Goal: Task Accomplishment & Management: Use online tool/utility

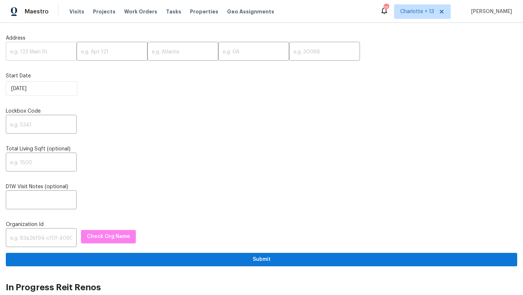
click at [40, 50] on input "text" at bounding box center [41, 52] width 71 height 17
paste input "[STREET_ADDRESS]"
click at [58, 52] on input "[STREET_ADDRESS]" at bounding box center [41, 52] width 71 height 17
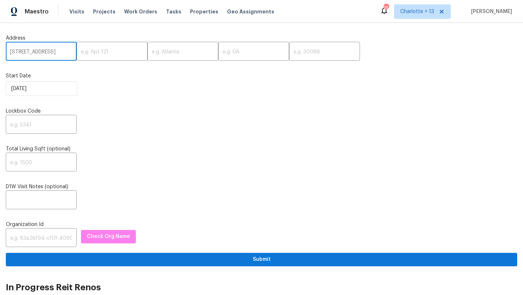
scroll to position [0, 32]
type input "[STREET_ADDRESS]"
click at [289, 53] on input "text" at bounding box center [324, 52] width 71 height 17
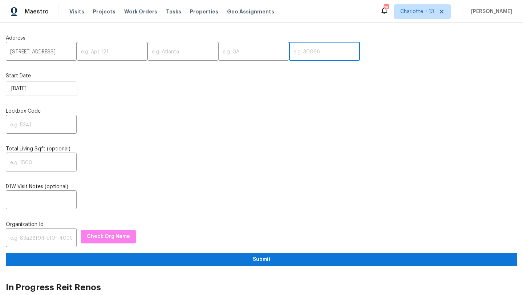
paste input "33414"
type input "33414"
click at [60, 52] on input "11102 Alameda Bay Ct, Wellington, FL" at bounding box center [41, 52] width 71 height 17
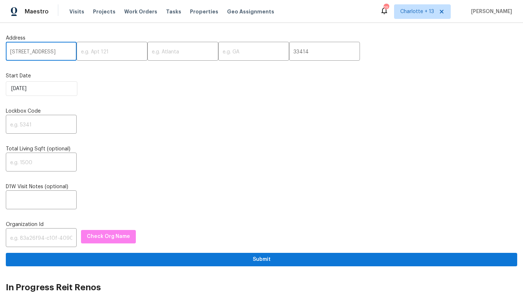
click at [60, 52] on input "11102 Alameda Bay Ct, Wellington, FL" at bounding box center [41, 52] width 71 height 17
type input "11102 Alameda Bay Ct,, FL"
click at [163, 51] on input "text" at bounding box center [182, 52] width 71 height 17
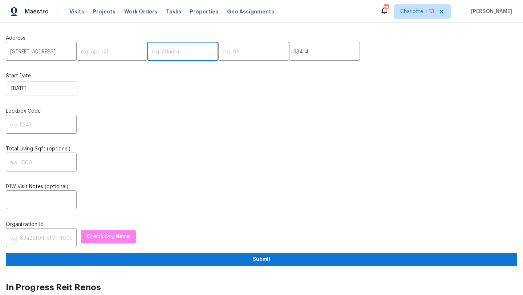
paste input "Wellington"
type input "Wellington"
click at [64, 52] on input "11102 Alameda Bay Ct,, FL" at bounding box center [41, 52] width 71 height 17
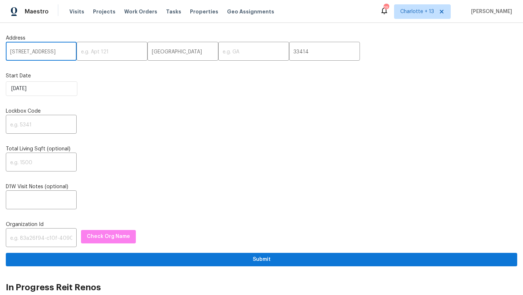
click at [64, 52] on input "11102 Alameda Bay Ct,, FL" at bounding box center [41, 52] width 71 height 17
type input "11102 Alameda Bay Ct,,"
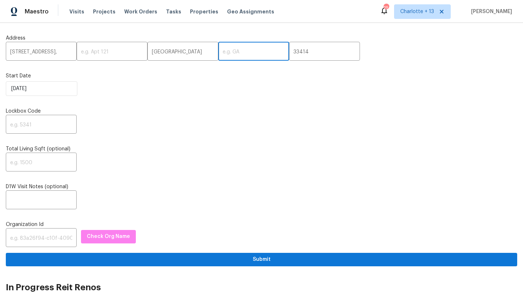
click at [223, 52] on input "text" at bounding box center [253, 52] width 71 height 17
paste input "FL"
type input "FL"
click at [31, 126] on input "text" at bounding box center [41, 125] width 71 height 17
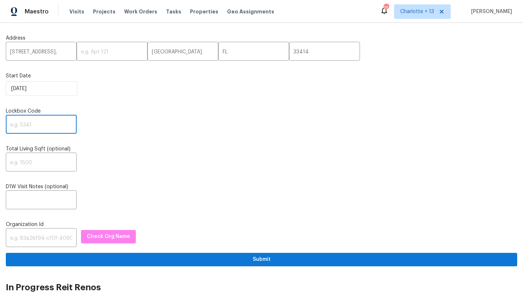
paste input "5617"
type input "5617"
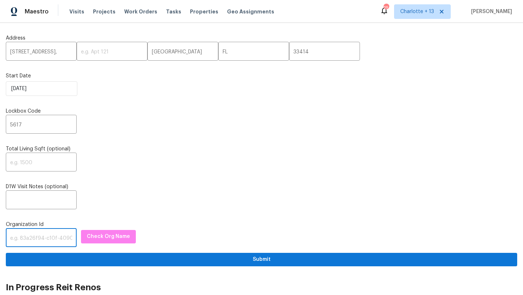
click at [29, 242] on input "text" at bounding box center [41, 238] width 71 height 17
paste input "1349d153-b359-4f9b-b4dd-758ff939cc37"
type input "1349d153-b359-4f9b-b4dd-758ff939cc37"
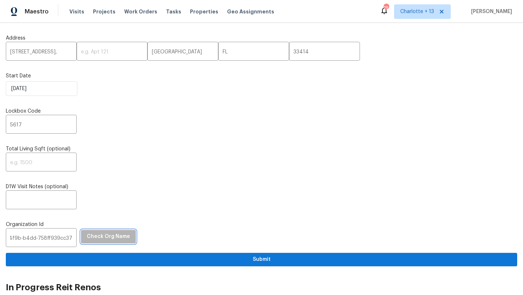
scroll to position [0, 0]
click at [102, 237] on span "Check Org Name" at bounding box center [108, 236] width 43 height 9
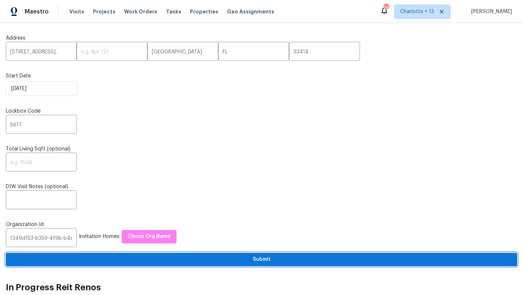
click at [139, 261] on span "Submit" at bounding box center [262, 259] width 500 height 9
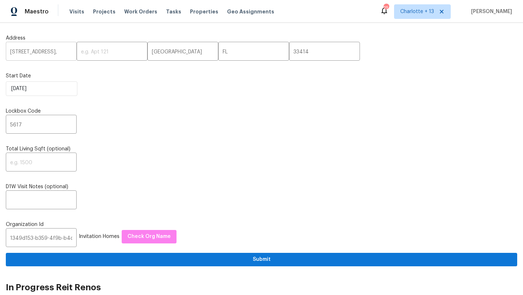
click at [60, 54] on input "11102 Alameda Bay Ct,," at bounding box center [41, 52] width 71 height 17
drag, startPoint x: 7, startPoint y: 49, endPoint x: 70, endPoint y: 48, distance: 63.2
click at [70, 48] on input "11102 Alameda Bay Ct,," at bounding box center [41, 52] width 71 height 17
drag, startPoint x: 68, startPoint y: 53, endPoint x: 1, endPoint y: 49, distance: 66.2
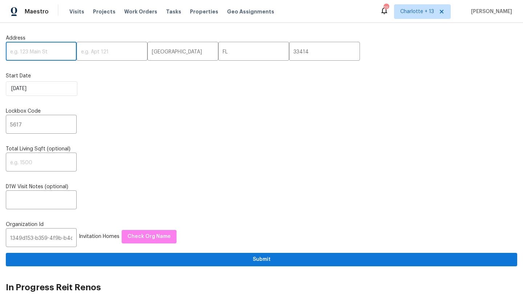
paste input "[STREET_ADDRESS]"
click at [57, 54] on input "[STREET_ADDRESS]" at bounding box center [41, 52] width 71 height 17
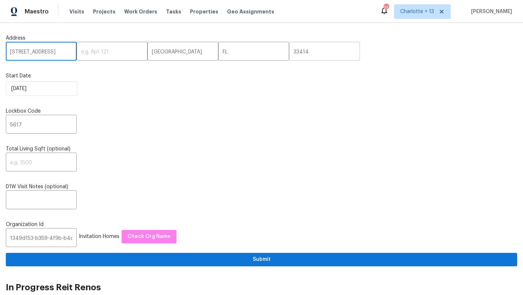
type input "1355 Stoneleigh Way, Stone Mountain, GA"
click at [289, 52] on input "33414" at bounding box center [324, 52] width 71 height 17
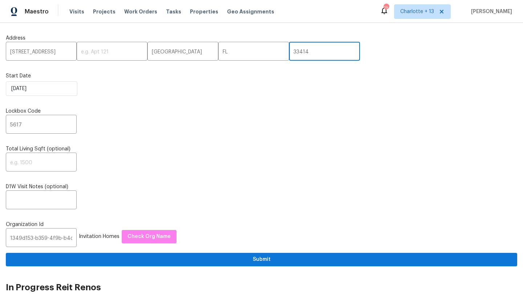
click at [289, 52] on input "33414" at bounding box center [324, 52] width 71 height 17
click at [289, 50] on input "text" at bounding box center [324, 52] width 71 height 17
paste input "30088"
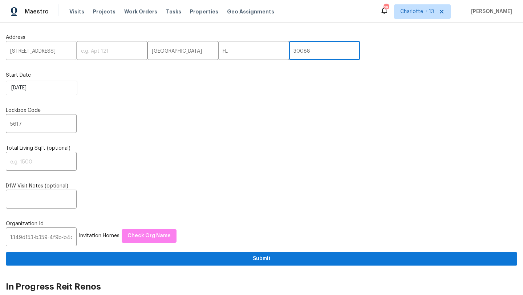
scroll to position [0, 43]
type input "30088"
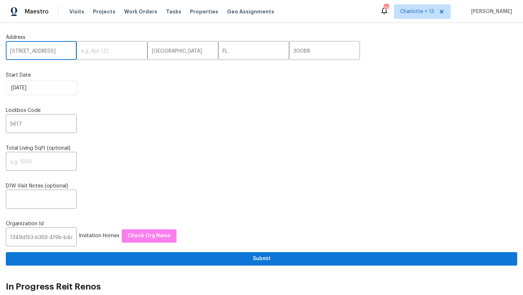
drag, startPoint x: 56, startPoint y: 52, endPoint x: 19, endPoint y: 52, distance: 37.4
click at [19, 52] on input "1355 Stoneleigh Way, Stone Mountain, GA" at bounding box center [41, 51] width 71 height 17
type input "1355 Stoneleigh Way, , GA"
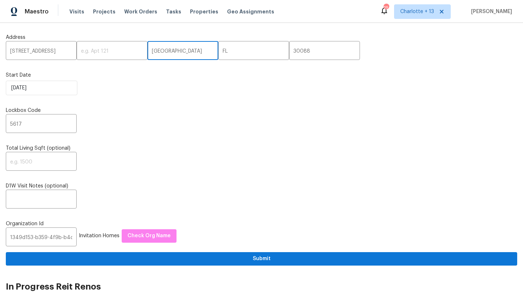
drag, startPoint x: 170, startPoint y: 48, endPoint x: 174, endPoint y: 50, distance: 4.9
click at [174, 50] on input "Wellington" at bounding box center [182, 51] width 71 height 17
click at [159, 53] on input "text" at bounding box center [182, 51] width 71 height 17
paste input "Stone Mountain"
type input "Stone Mountain"
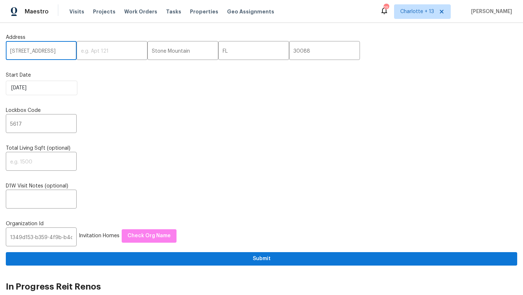
click at [66, 52] on input "1355 Stoneleigh Way, , GA" at bounding box center [41, 51] width 71 height 17
type input "1355 Stoneleigh Way, ,"
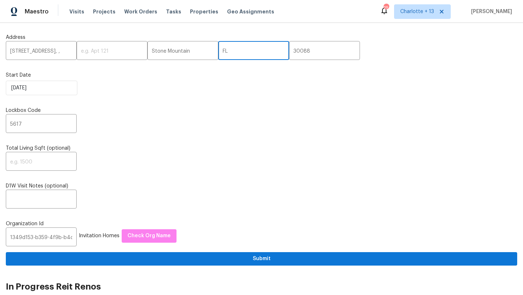
click at [224, 49] on input "FL" at bounding box center [253, 51] width 71 height 17
type input "F"
click at [219, 53] on input "text" at bounding box center [253, 51] width 71 height 17
paste input "GA"
type input "GA"
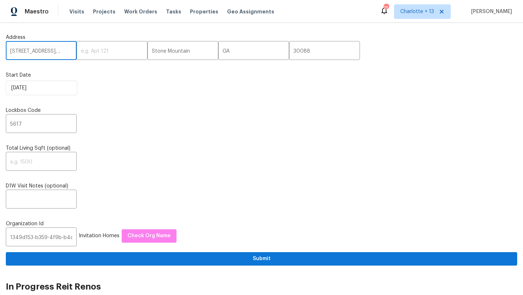
click at [66, 52] on input "1355 Stoneleigh Way, ," at bounding box center [41, 51] width 71 height 17
type input "1355 Stoneleigh Way"
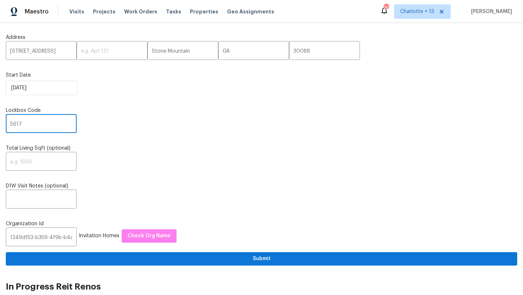
drag, startPoint x: 30, startPoint y: 122, endPoint x: 1, endPoint y: 122, distance: 29.0
paste input "1914"
type input "1914"
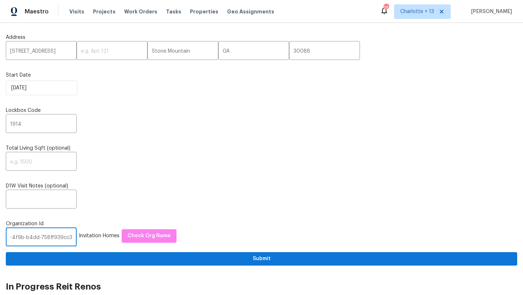
scroll to position [0, 42]
drag, startPoint x: 10, startPoint y: 238, endPoint x: 72, endPoint y: 237, distance: 62.1
click at [72, 237] on div "1349d153-b359-4f9b-b4dd-758ff939cc37 ​ Invitation Homes Check Org Name" at bounding box center [261, 237] width 511 height 17
paste input "845f7ff3-78ac-4044-be1e-2a70ff45d03f"
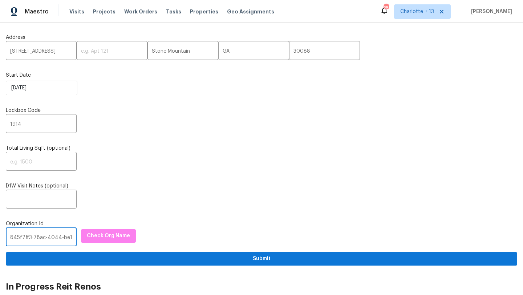
scroll to position [0, 38]
type input "845f7ff3-78ac-4044-be1e-2a70ff45d03f"
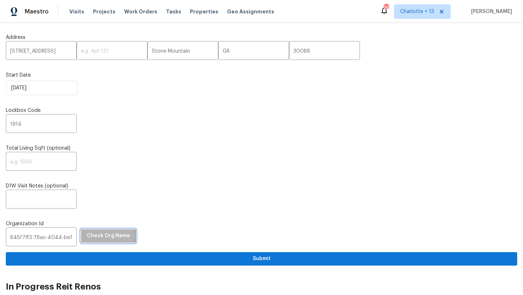
click at [99, 236] on span "Check Org Name" at bounding box center [108, 235] width 43 height 9
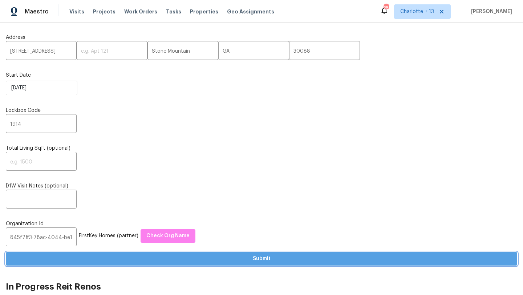
click at [136, 261] on span "Submit" at bounding box center [262, 258] width 500 height 9
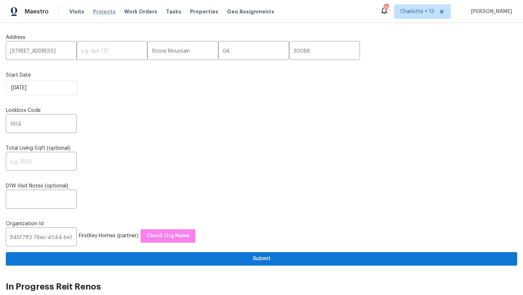
click at [102, 12] on span "Projects" at bounding box center [104, 11] width 23 height 7
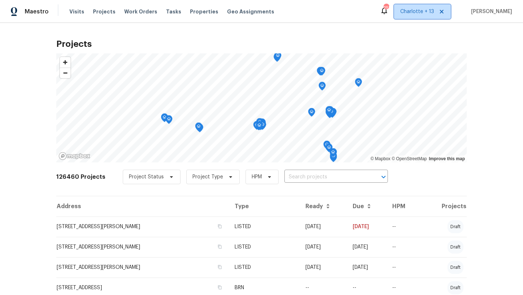
click at [420, 11] on span "Charlotte + 13" at bounding box center [417, 11] width 34 height 7
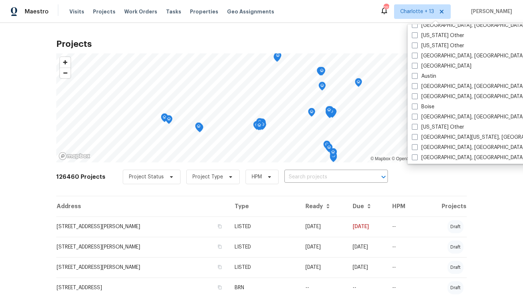
scroll to position [191, 0]
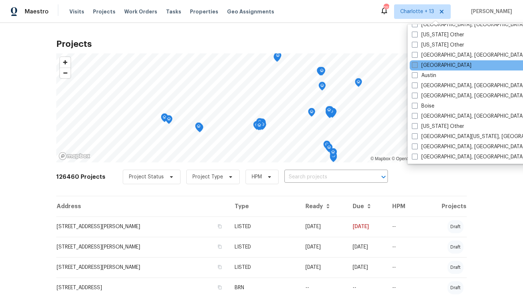
click at [421, 63] on label "[GEOGRAPHIC_DATA]" at bounding box center [442, 65] width 60 height 7
click at [416, 63] on input "[GEOGRAPHIC_DATA]" at bounding box center [414, 64] width 5 height 5
checkbox input "true"
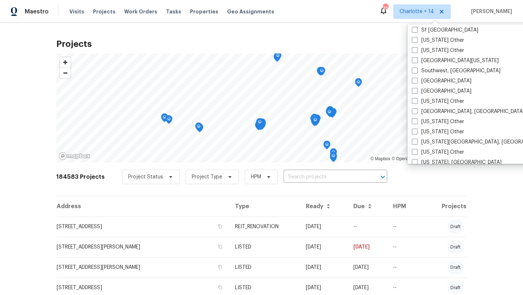
scroll to position [1050, 0]
click at [421, 89] on label "[GEOGRAPHIC_DATA]" at bounding box center [442, 90] width 60 height 7
click at [416, 89] on input "[GEOGRAPHIC_DATA]" at bounding box center [414, 89] width 5 height 5
checkbox input "true"
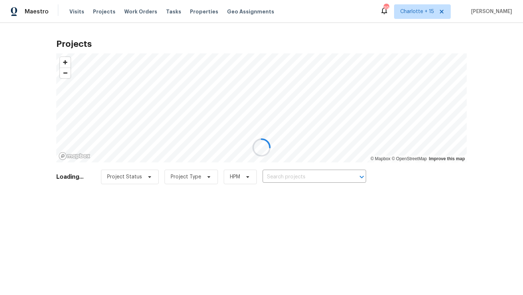
click at [13, 131] on div at bounding box center [261, 147] width 523 height 295
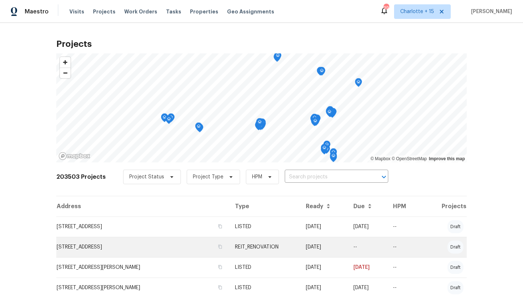
click at [108, 245] on td "[STREET_ADDRESS]" at bounding box center [142, 247] width 173 height 20
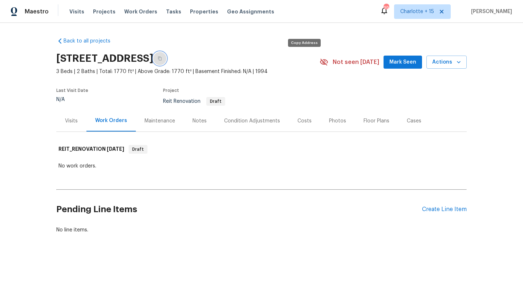
click at [162, 57] on icon "button" at bounding box center [160, 58] width 4 height 4
click at [71, 115] on div "Visits" at bounding box center [71, 120] width 30 height 21
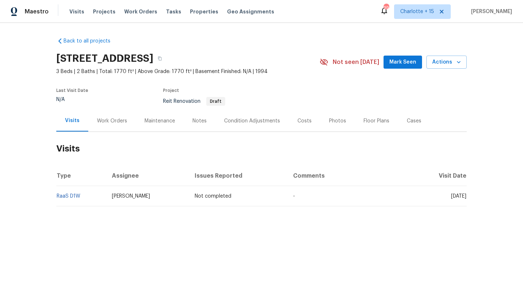
click at [114, 121] on div "Work Orders" at bounding box center [112, 120] width 30 height 7
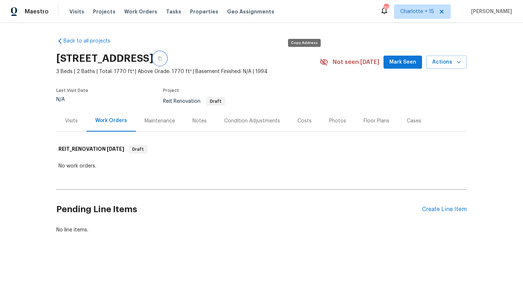
click at [162, 59] on icon "button" at bounding box center [160, 59] width 4 height 4
click at [103, 12] on span "Projects" at bounding box center [104, 11] width 23 height 7
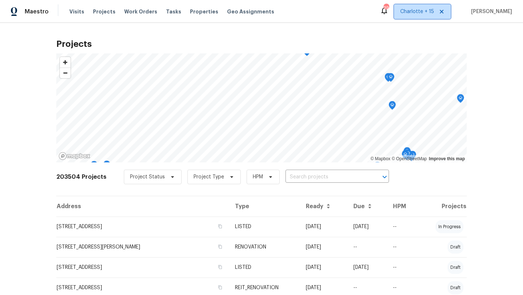
click at [434, 10] on span "Charlotte + 15" at bounding box center [417, 11] width 34 height 7
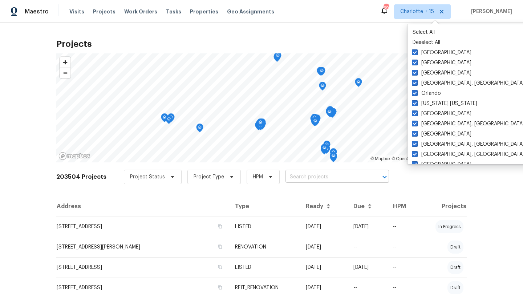
click at [295, 179] on input "text" at bounding box center [326, 176] width 83 height 11
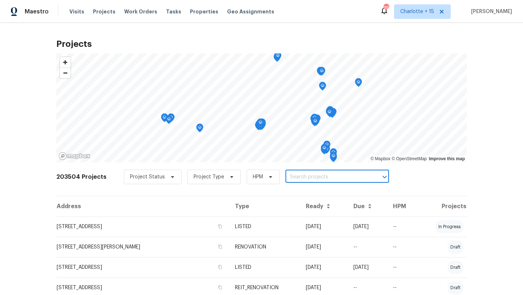
paste input "[STREET_ADDRESS]"
type input "[STREET_ADDRESS]"
click at [310, 191] on li "[STREET_ADDRESS]" at bounding box center [333, 193] width 106 height 12
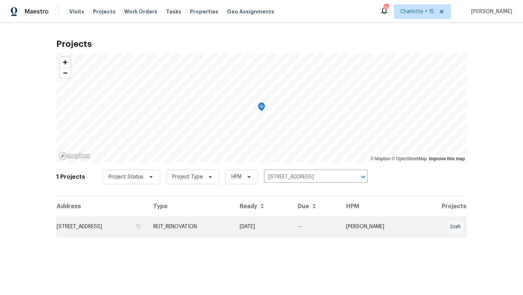
click at [133, 225] on td "[STREET_ADDRESS]" at bounding box center [101, 226] width 91 height 20
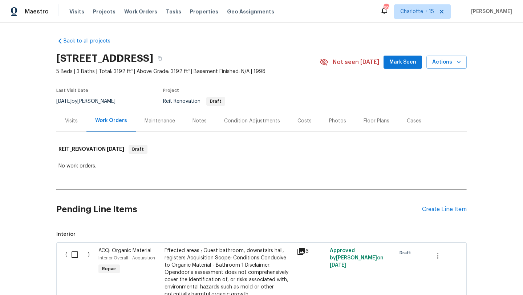
click at [69, 123] on div "Visits" at bounding box center [71, 120] width 13 height 7
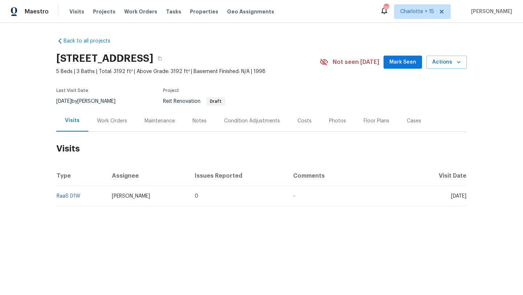
click at [113, 122] on div "Work Orders" at bounding box center [112, 120] width 30 height 7
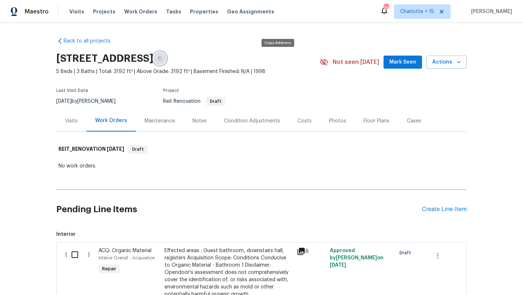
click at [166, 56] on button "button" at bounding box center [159, 58] width 13 height 13
click at [71, 122] on div "Visits" at bounding box center [71, 120] width 13 height 7
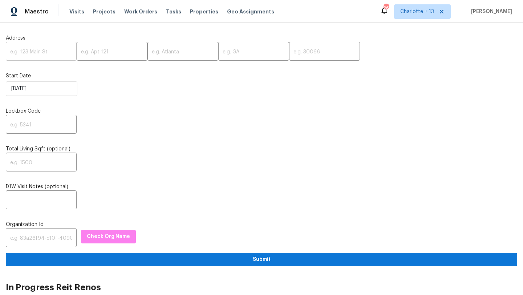
click at [48, 53] on input "text" at bounding box center [41, 52] width 71 height 17
paste input "7312 Andrea Ct, North Richland Hills, TX 76182"
click at [60, 51] on input "7312 Andrea Ct, North Richland Hills, TX 76182" at bounding box center [41, 52] width 71 height 17
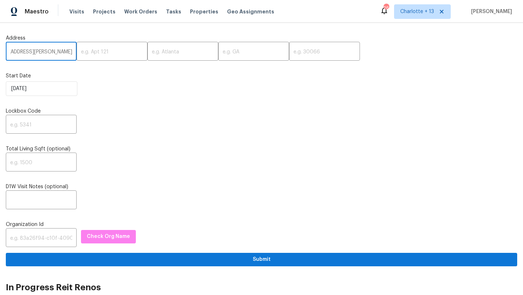
scroll to position [0, 38]
type input "7312 Andrea Ct, North Richland Hills, TX"
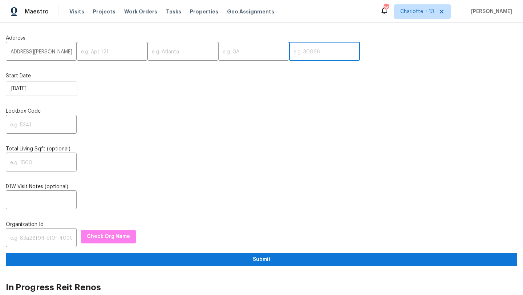
scroll to position [0, 0]
click at [292, 54] on input "text" at bounding box center [324, 52] width 71 height 17
paste input "76182"
type input "76182"
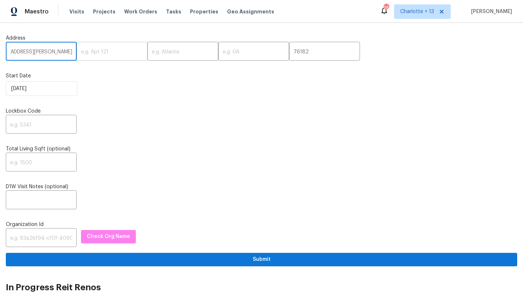
scroll to position [0, 38]
drag, startPoint x: 50, startPoint y: 51, endPoint x: 56, endPoint y: 49, distance: 6.1
click at [56, 49] on input "7312 Andrea Ct, North Richland Hills, TX" at bounding box center [41, 52] width 71 height 17
type input "7312 Andrea Ct, , TX"
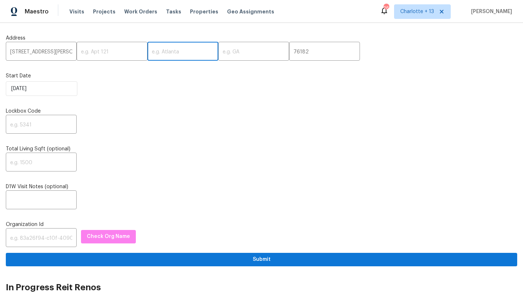
click at [157, 50] on input "text" at bounding box center [182, 52] width 71 height 17
paste input "North Richland Hills"
type input "North Richland Hills"
click at [56, 51] on input "7312 Andrea Ct, , TX" at bounding box center [41, 52] width 71 height 17
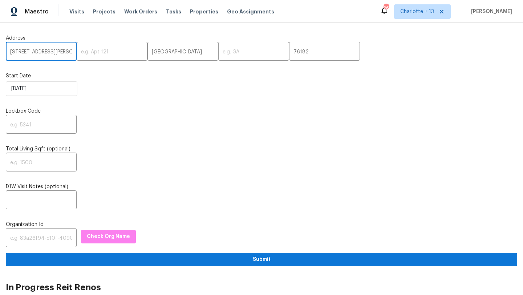
click at [56, 51] on input "7312 Andrea Ct, , TX" at bounding box center [41, 52] width 71 height 17
click at [233, 54] on input "text" at bounding box center [253, 52] width 71 height 17
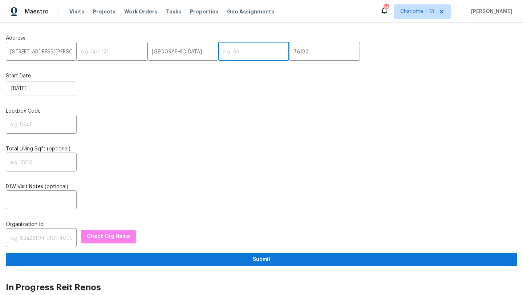
paste input "[GEOGRAPHIC_DATA]"
type input "[GEOGRAPHIC_DATA]"
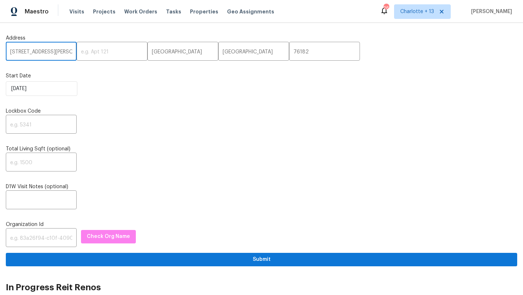
click at [61, 53] on input "7312 Andrea Ct, , TX" at bounding box center [41, 52] width 71 height 17
type input "7312 Andrea Ct"
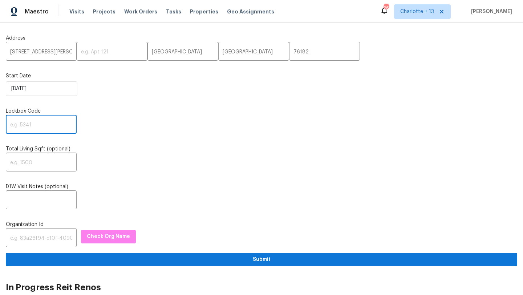
click at [27, 127] on input "text" at bounding box center [41, 125] width 71 height 17
type input "0000"
click at [29, 237] on input "text" at bounding box center [41, 238] width 71 height 17
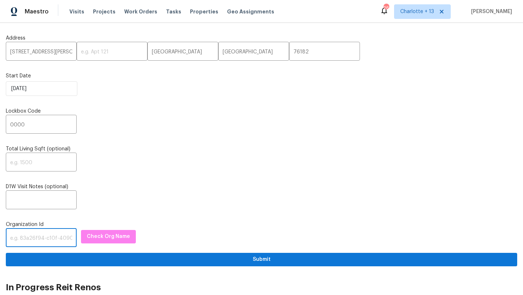
click at [20, 240] on input "text" at bounding box center [41, 238] width 71 height 17
paste input "1349d153-b359-4f9b-b4dd-758ff939cc37"
type input "1349d153-b359-4f9b-b4dd-758ff939cc37"
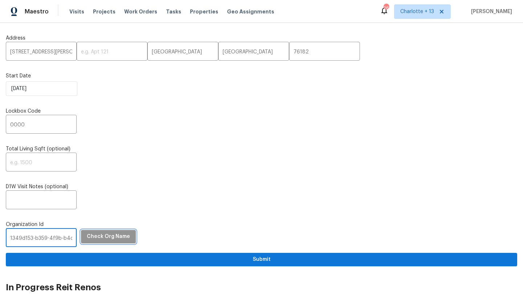
click at [107, 237] on span "Check Org Name" at bounding box center [108, 236] width 43 height 9
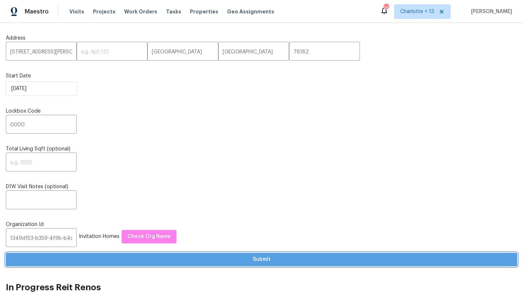
click at [135, 264] on span "Submit" at bounding box center [262, 259] width 500 height 9
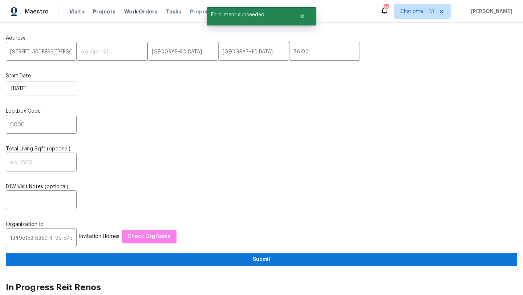
click at [190, 12] on span "Properties" at bounding box center [204, 11] width 28 height 7
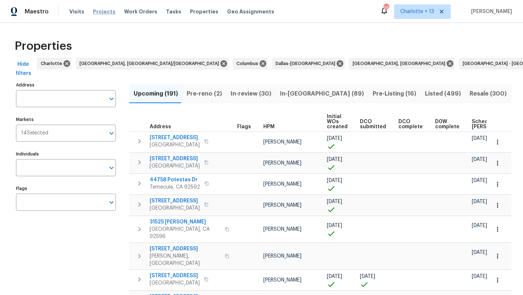
click at [95, 11] on span "Projects" at bounding box center [104, 11] width 23 height 7
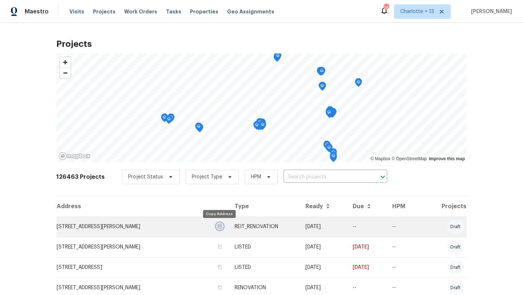
click at [219, 226] on icon "button" at bounding box center [219, 226] width 4 height 4
click at [110, 224] on td "[STREET_ADDRESS][PERSON_NAME]" at bounding box center [142, 226] width 172 height 20
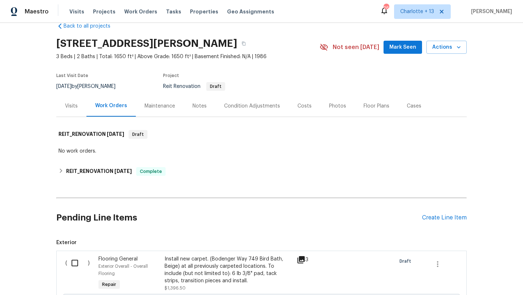
scroll to position [17, 0]
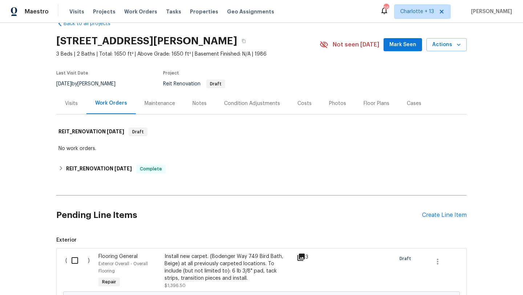
click at [69, 107] on div "Visits" at bounding box center [71, 103] width 30 height 21
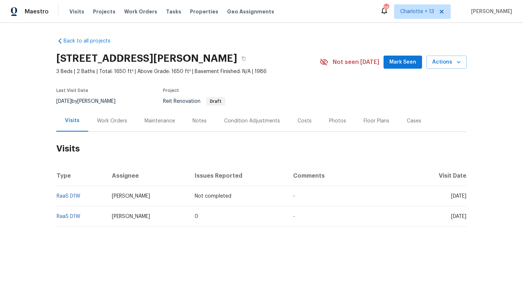
click at [117, 121] on div "Work Orders" at bounding box center [112, 120] width 30 height 7
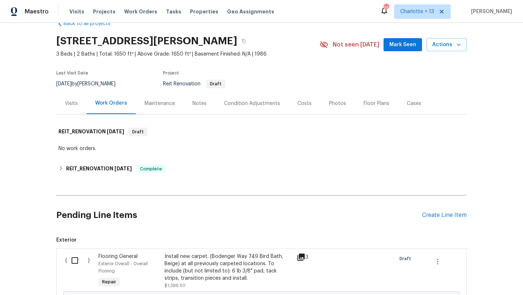
scroll to position [20, 0]
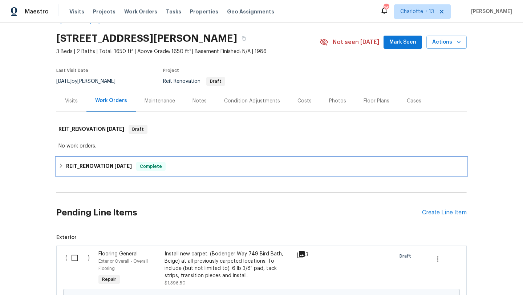
click at [62, 165] on icon at bounding box center [60, 165] width 5 height 5
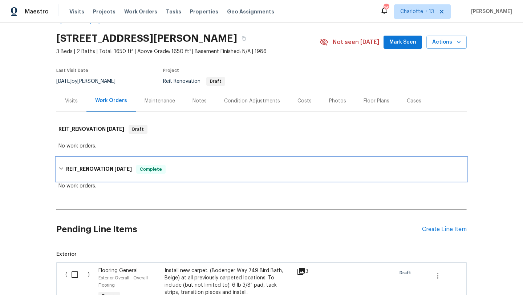
click at [62, 165] on div "REIT_RENOVATION 9/23/25 Complete" at bounding box center [261, 169] width 406 height 9
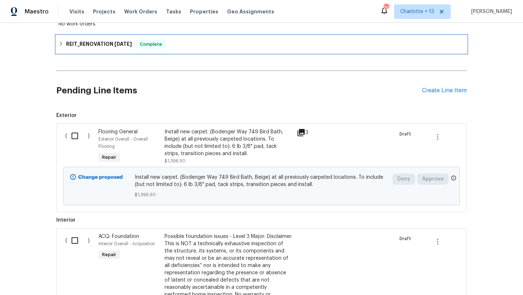
scroll to position [0, 0]
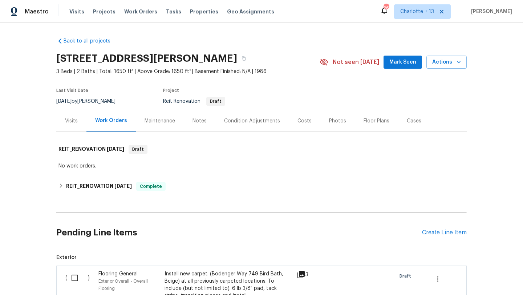
click at [71, 121] on div "Visits" at bounding box center [71, 120] width 13 height 7
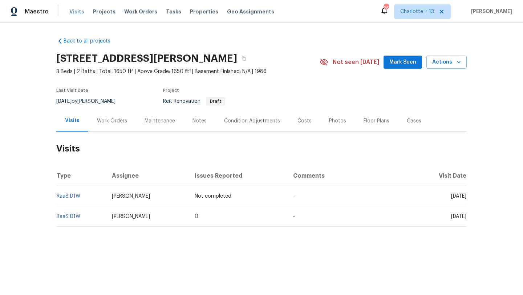
click at [72, 10] on span "Visits" at bounding box center [76, 11] width 15 height 7
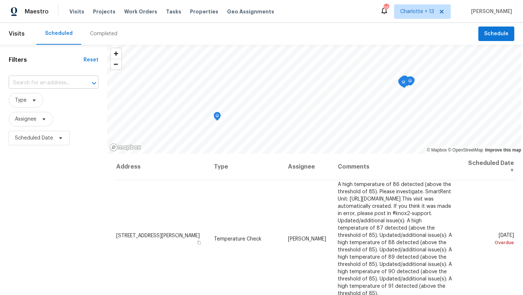
click at [44, 83] on input "text" at bounding box center [43, 82] width 69 height 11
paste input "[STREET_ADDRESS][PERSON_NAME]"
type input "[STREET_ADDRESS][PERSON_NAME]"
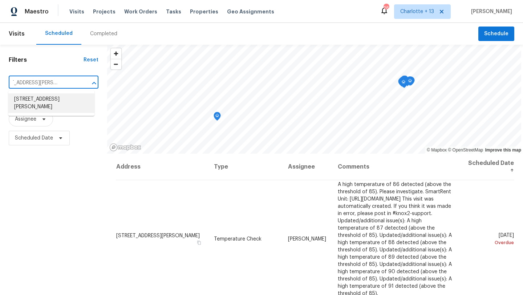
click at [34, 102] on li "[STREET_ADDRESS][PERSON_NAME]" at bounding box center [51, 103] width 86 height 20
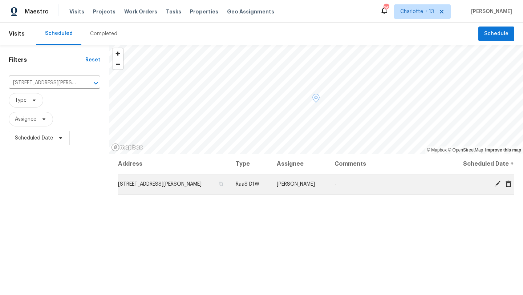
click at [507, 184] on icon at bounding box center [508, 183] width 7 height 7
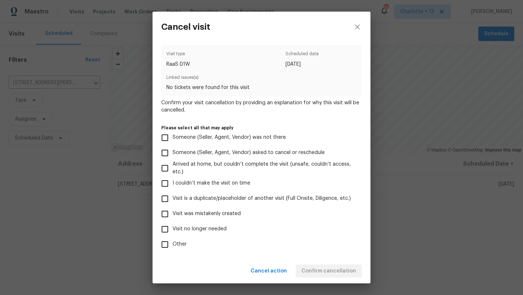
click at [211, 213] on span "Visit was mistakenly created" at bounding box center [206, 214] width 68 height 8
click at [172, 213] on input "Visit was mistakenly created" at bounding box center [164, 213] width 15 height 15
checkbox input "true"
click at [316, 269] on span "Confirm cancellation" at bounding box center [328, 270] width 54 height 9
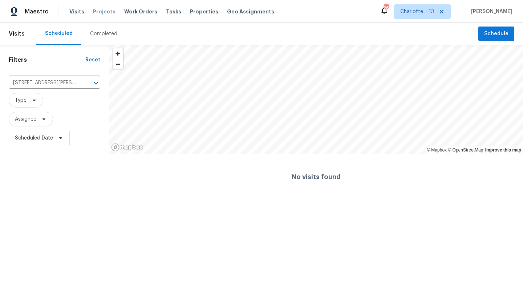
click at [93, 12] on span "Projects" at bounding box center [104, 11] width 23 height 7
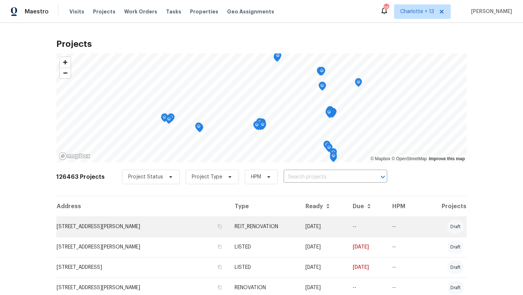
click at [147, 233] on td "[STREET_ADDRESS][PERSON_NAME]" at bounding box center [142, 226] width 172 height 20
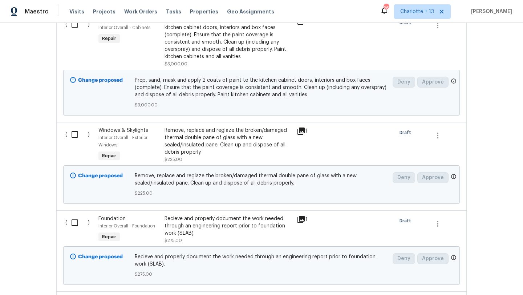
scroll to position [365, 0]
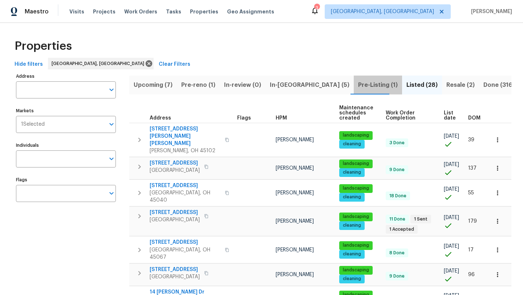
click at [358, 83] on span "Pre-Listing (1)" at bounding box center [378, 85] width 40 height 10
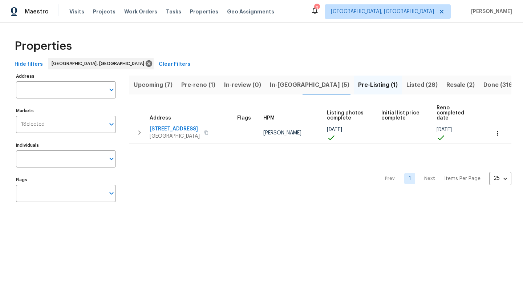
click at [406, 81] on span "Listed (28)" at bounding box center [421, 85] width 31 height 10
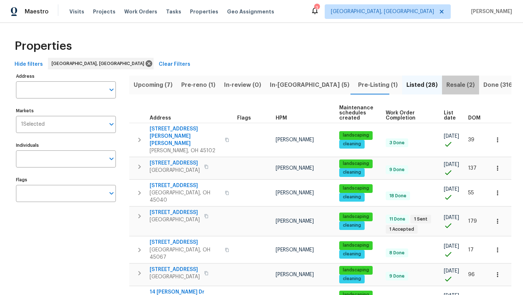
click at [442, 77] on button "Resale (2)" at bounding box center [460, 85] width 37 height 19
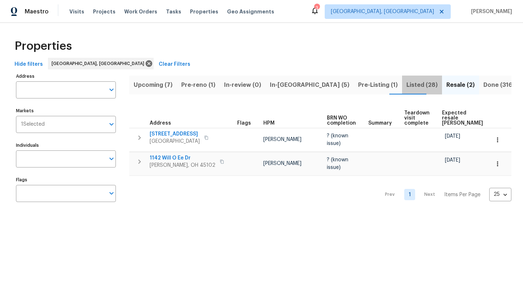
click at [406, 86] on span "Listed (28)" at bounding box center [421, 85] width 31 height 10
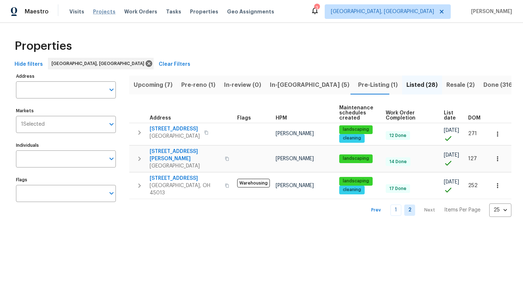
click at [104, 12] on span "Projects" at bounding box center [104, 11] width 23 height 7
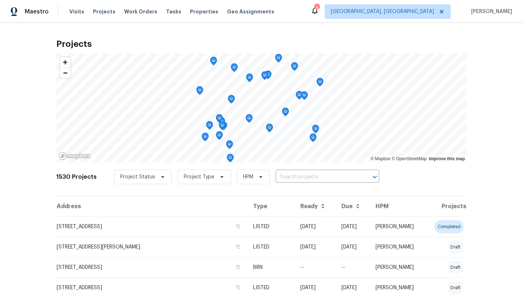
click at [319, 11] on icon at bounding box center [314, 10] width 9 height 9
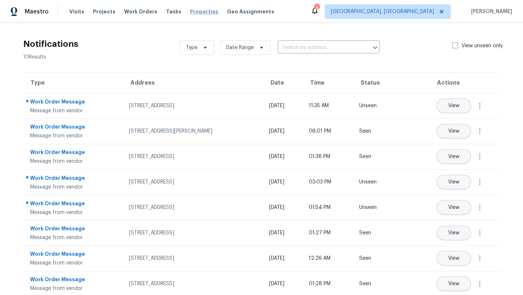
click at [199, 9] on span "Properties" at bounding box center [204, 11] width 28 height 7
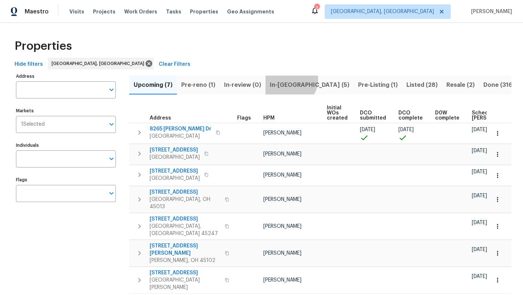
click at [288, 79] on button "In-reno (5)" at bounding box center [309, 85] width 88 height 19
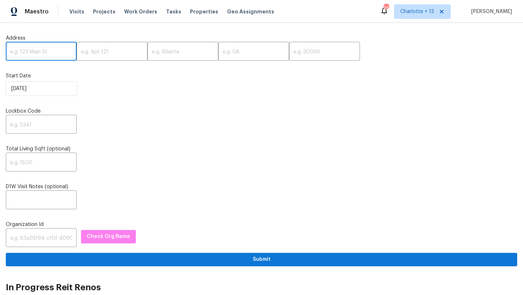
click at [40, 55] on input "text" at bounding box center [41, 52] width 71 height 17
paste input "1395 W Austin Rd, Decatur, GA 30032"
click at [55, 53] on input "1395 W Austin Rd, Decatur, GA 30032" at bounding box center [41, 52] width 71 height 17
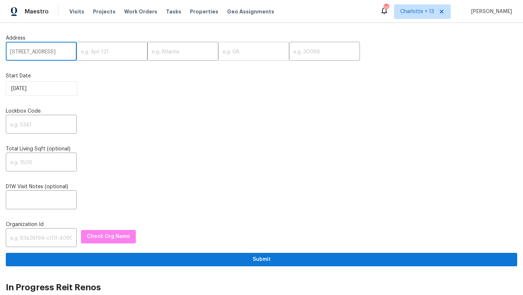
scroll to position [0, 16]
type input "1395 W Austin Rd, Decatur, GA"
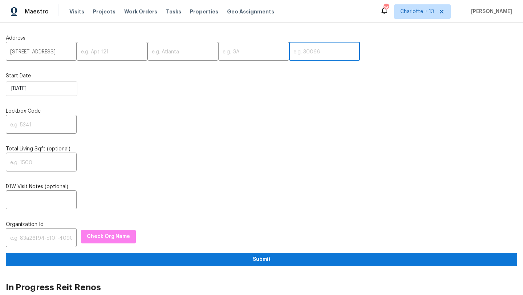
click at [290, 56] on input "text" at bounding box center [324, 52] width 71 height 17
paste input "30032"
type input "30032"
click at [62, 52] on input "1395 W Austin Rd, Decatur, GA" at bounding box center [41, 52] width 71 height 17
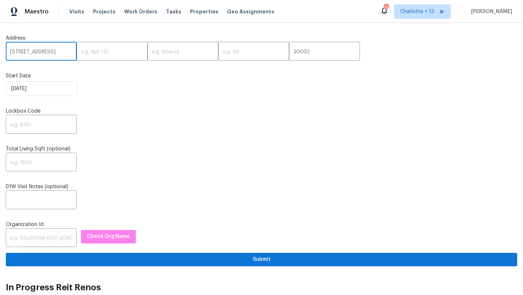
click at [62, 52] on input "1395 W Austin Rd, Decatur, GA" at bounding box center [41, 52] width 71 height 17
type input "1395 W Austin Rd,, GA"
click at [159, 52] on input "text" at bounding box center [182, 52] width 71 height 17
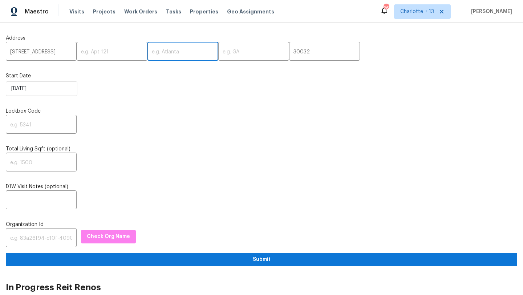
paste input "Decatur"
type input "Decatur"
click at [58, 51] on input "1395 W Austin Rd,, GA" at bounding box center [41, 52] width 71 height 17
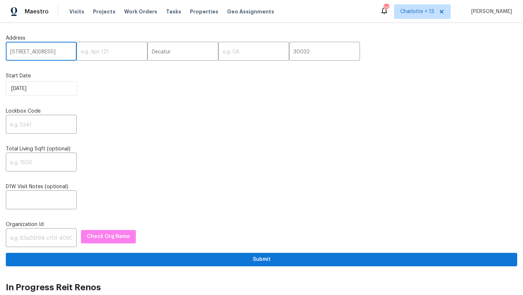
click at [58, 51] on input "1395 W Austin Rd,, GA" at bounding box center [41, 52] width 71 height 17
type input "1395 W Austin Rd,,"
click at [218, 49] on input "text" at bounding box center [253, 52] width 71 height 17
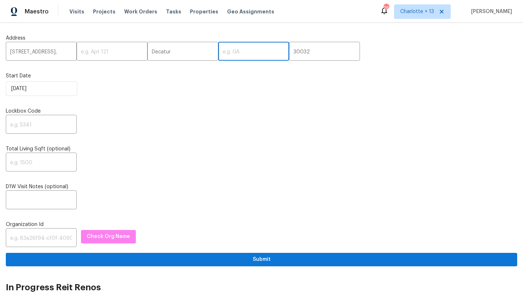
paste input "GA"
type input "GA"
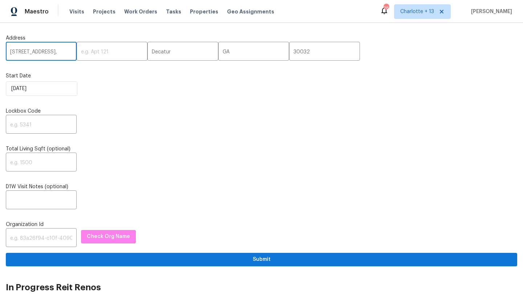
click at [64, 57] on input "1395 W Austin Rd,," at bounding box center [41, 52] width 71 height 17
type input "1395 W Austin Rd"
click at [39, 120] on input "text" at bounding box center [41, 125] width 71 height 17
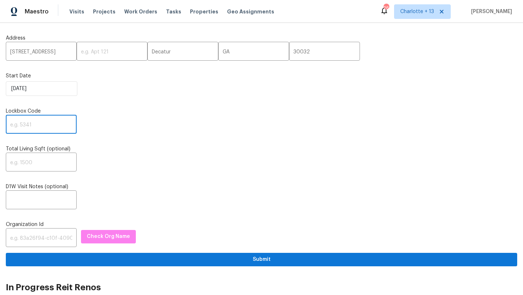
paste input "3236"
type input "3236"
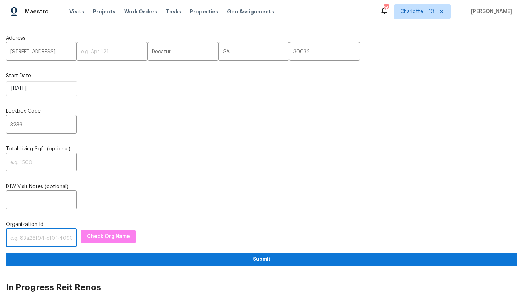
click at [32, 242] on input "text" at bounding box center [41, 238] width 71 height 17
paste input "1349d153-b359-4f9b-b4dd-758ff939cc37"
type input "1349d153-b359-4f9b-b4dd-758ff939cc37"
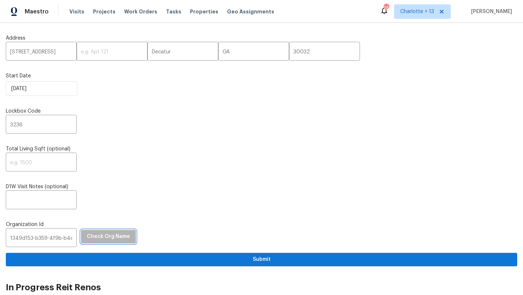
click at [106, 236] on span "Check Org Name" at bounding box center [108, 236] width 43 height 9
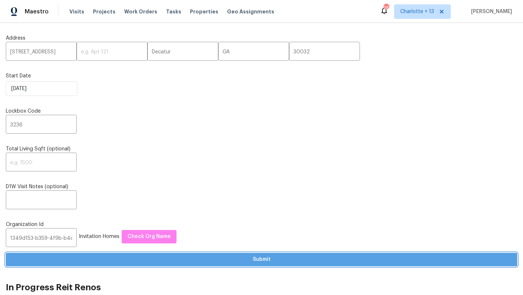
click at [179, 257] on span "Submit" at bounding box center [262, 259] width 500 height 9
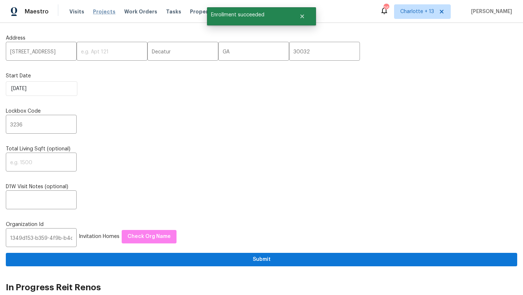
click at [97, 10] on span "Projects" at bounding box center [104, 11] width 23 height 7
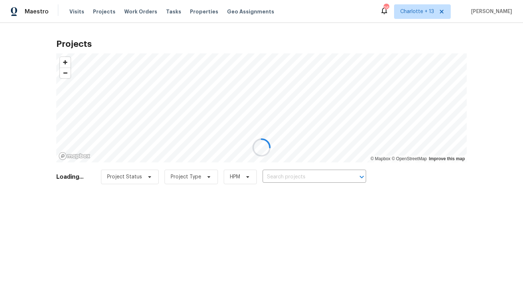
click at [424, 11] on div at bounding box center [261, 147] width 523 height 295
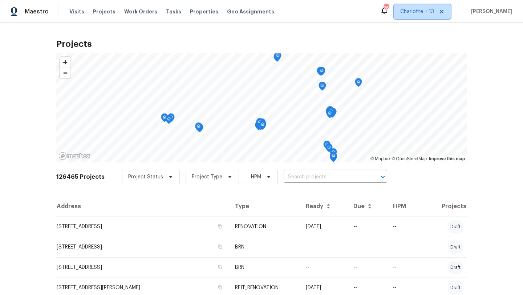
click at [424, 13] on span "Charlotte + 13" at bounding box center [417, 11] width 34 height 7
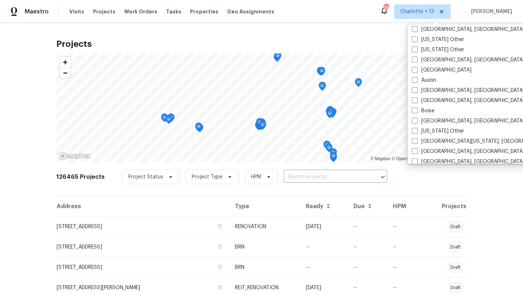
scroll to position [188, 0]
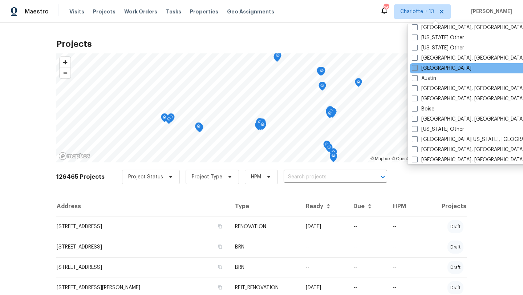
click at [419, 70] on label "[GEOGRAPHIC_DATA]" at bounding box center [442, 68] width 60 height 7
click at [416, 69] on input "[GEOGRAPHIC_DATA]" at bounding box center [414, 67] width 5 height 5
checkbox input "true"
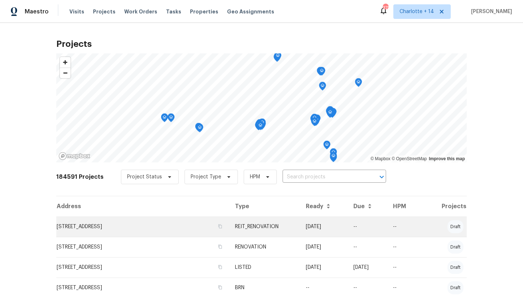
click at [107, 227] on td "[STREET_ADDRESS]" at bounding box center [142, 226] width 173 height 20
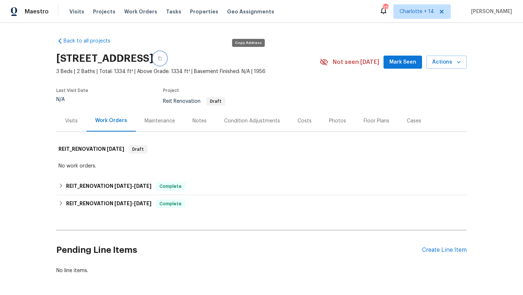
click at [162, 59] on icon "button" at bounding box center [160, 58] width 4 height 4
click at [77, 119] on div "Visits" at bounding box center [71, 120] width 13 height 7
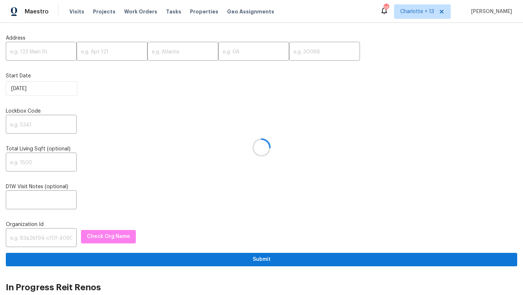
click at [27, 57] on div at bounding box center [261, 147] width 523 height 295
click at [27, 50] on div at bounding box center [261, 147] width 523 height 295
click at [27, 48] on input "text" at bounding box center [41, 52] width 71 height 17
paste input "[STREET_ADDRESS]"
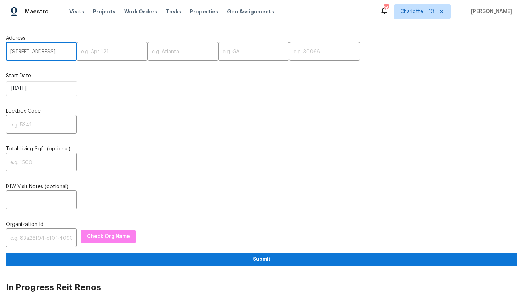
click at [56, 52] on input "[STREET_ADDRESS]" at bounding box center [41, 52] width 71 height 17
type input "[STREET_ADDRESS]"
click at [289, 56] on input "text" at bounding box center [324, 52] width 71 height 17
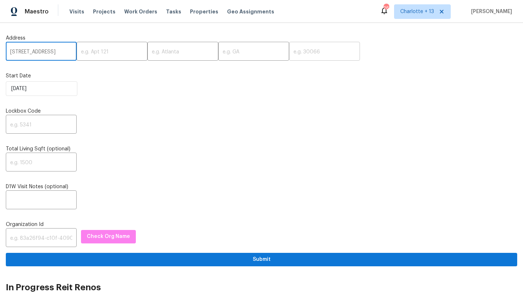
scroll to position [0, 0]
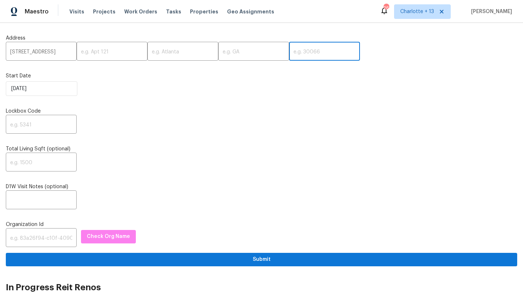
paste input "77346"
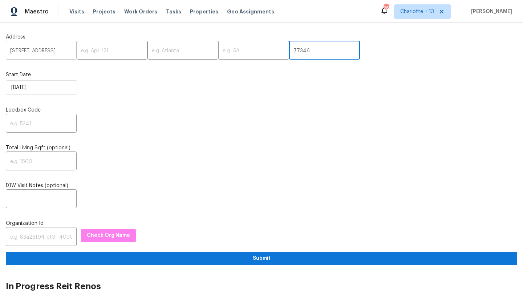
scroll to position [0, 41]
type input "77346"
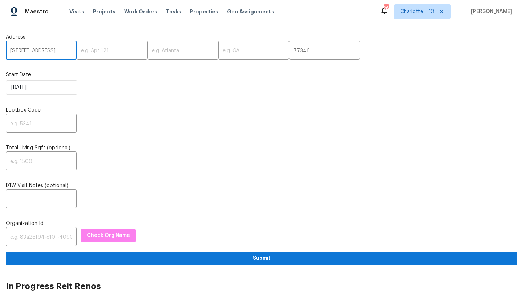
click at [48, 49] on input "[STREET_ADDRESS]" at bounding box center [41, 50] width 71 height 17
type input "[STREET_ADDRESS]"
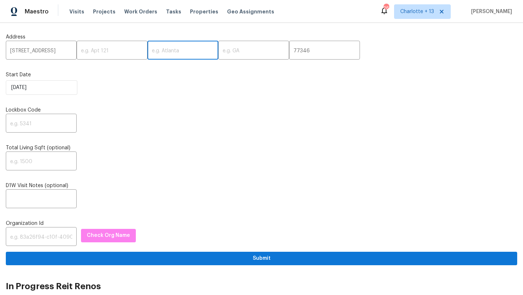
scroll to position [0, 0]
click at [153, 52] on input "text" at bounding box center [182, 50] width 71 height 17
paste input "Humble"
type input "Humble"
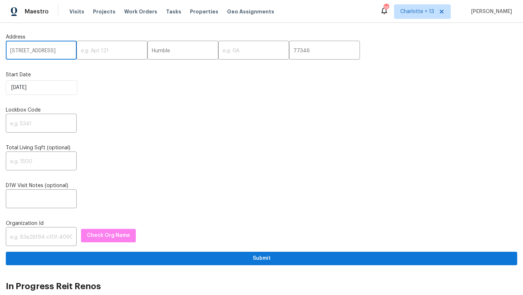
click at [64, 52] on input "[STREET_ADDRESS]" at bounding box center [41, 50] width 71 height 17
type input "[STREET_ADDRESS],"
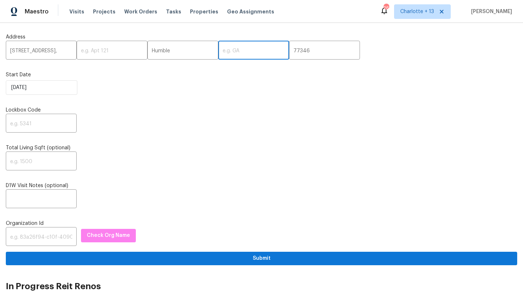
scroll to position [0, 0]
click at [228, 50] on input "text" at bounding box center [253, 50] width 71 height 17
paste input "[GEOGRAPHIC_DATA]"
type input "[GEOGRAPHIC_DATA]"
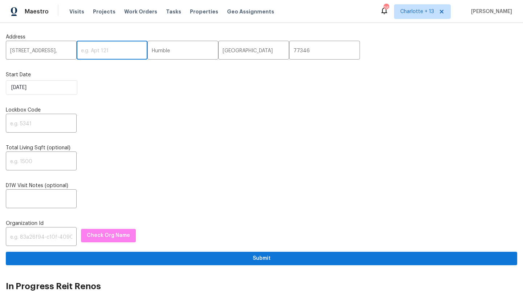
click at [77, 52] on input "text" at bounding box center [112, 50] width 71 height 17
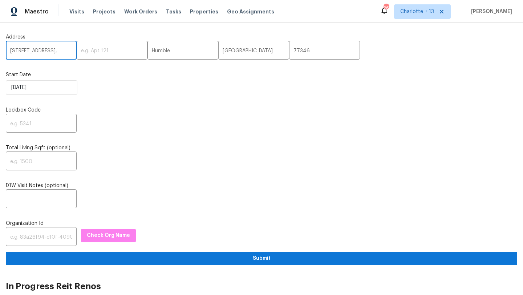
click at [68, 52] on input "[STREET_ADDRESS]," at bounding box center [41, 50] width 71 height 17
type input "5102 Enchanted Timbers Dr"
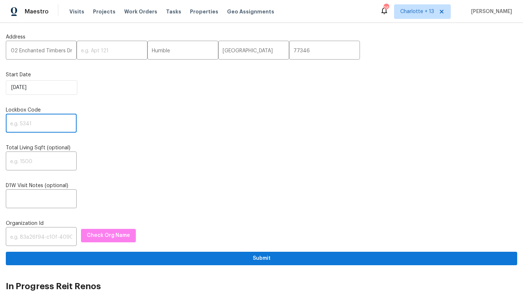
scroll to position [0, 0]
click at [29, 127] on input "text" at bounding box center [41, 123] width 71 height 17
click at [25, 127] on input "text" at bounding box center [41, 123] width 71 height 17
type input "0000"
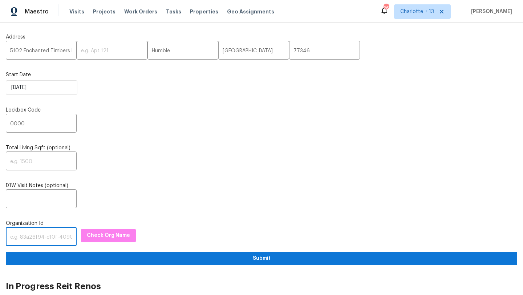
click at [34, 243] on input "text" at bounding box center [41, 237] width 71 height 17
paste input "845f7ff3-78ac-4044-be1e-2a70ff45d03f"
type input "845f7ff3-78ac-4044-be1e-2a70ff45d03f"
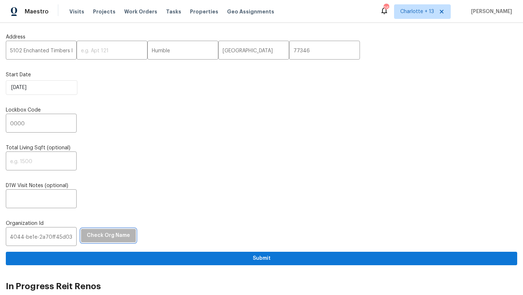
click at [105, 240] on span "Check Org Name" at bounding box center [108, 235] width 43 height 9
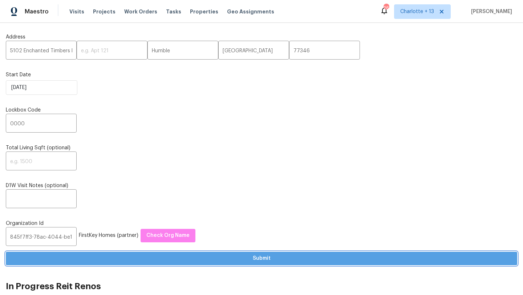
click at [211, 258] on span "Submit" at bounding box center [262, 258] width 500 height 9
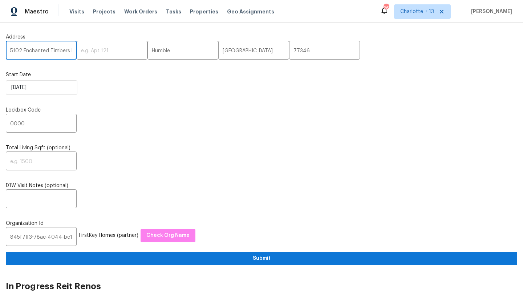
click at [43, 52] on input "5102 Enchanted Timbers Dr" at bounding box center [41, 50] width 71 height 17
type input "5"
paste input "[STREET_ADDRESS]"
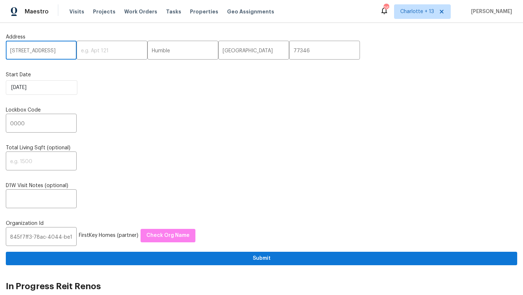
click at [61, 50] on input "[STREET_ADDRESS]" at bounding box center [41, 50] width 71 height 17
type input "[STREET_ADDRESS]"
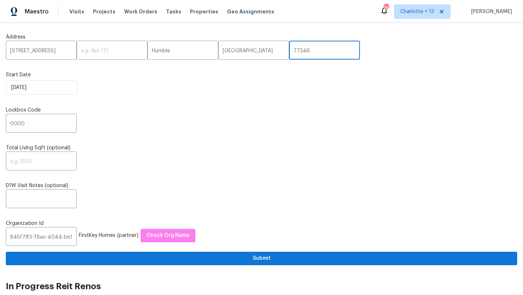
click at [289, 53] on input "77346" at bounding box center [324, 50] width 71 height 17
paste input "30088"
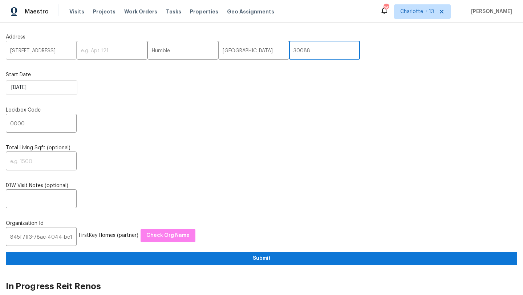
type input "30088"
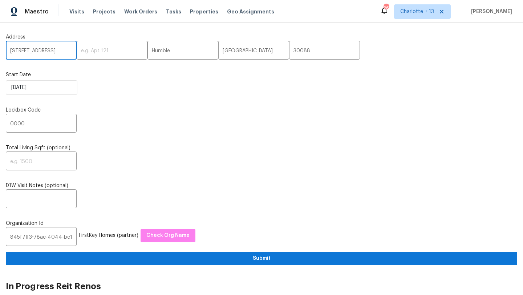
click at [64, 50] on input "[STREET_ADDRESS]" at bounding box center [41, 50] width 71 height 17
type input "[STREET_ADDRESS],"
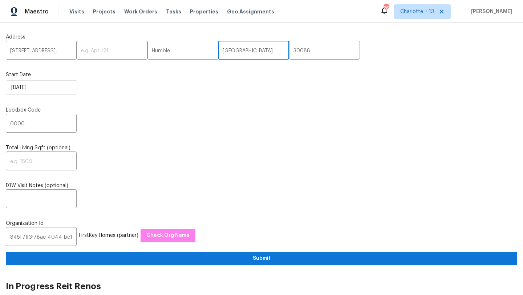
scroll to position [0, 0]
click at [218, 54] on input "[GEOGRAPHIC_DATA]" at bounding box center [253, 50] width 71 height 17
click at [218, 52] on input "[GEOGRAPHIC_DATA]" at bounding box center [253, 50] width 71 height 17
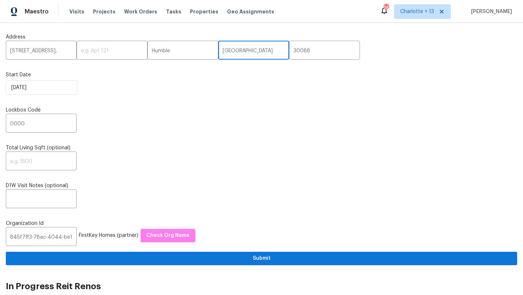
paste input "GA"
type input "GA"
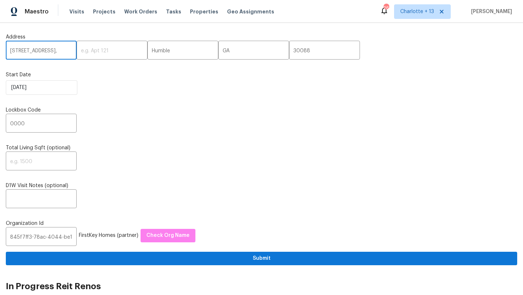
drag, startPoint x: 65, startPoint y: 51, endPoint x: 28, endPoint y: 50, distance: 36.7
click at [28, 50] on input "[STREET_ADDRESS]," at bounding box center [41, 50] width 71 height 17
type input "[STREET_ADDRESS], ,"
click at [150, 51] on input "Humble" at bounding box center [182, 50] width 71 height 17
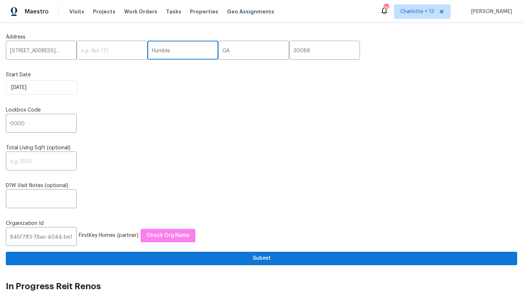
click at [150, 51] on input "Humble" at bounding box center [182, 50] width 71 height 17
paste input "Stone Mountain"
type input "Stone Mountain"
click at [56, 53] on input "[STREET_ADDRESS], ," at bounding box center [41, 50] width 71 height 17
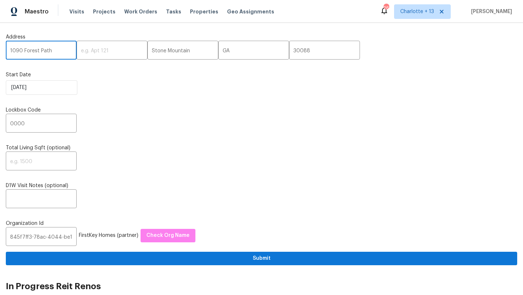
type input "1090 Forest Path"
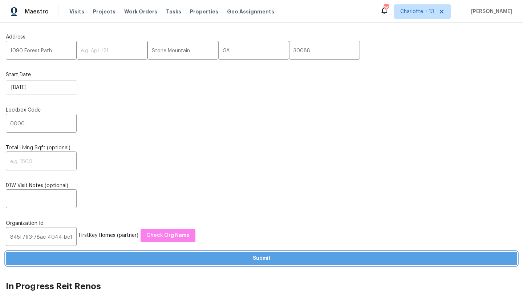
click at [163, 255] on span "Submit" at bounding box center [262, 258] width 500 height 9
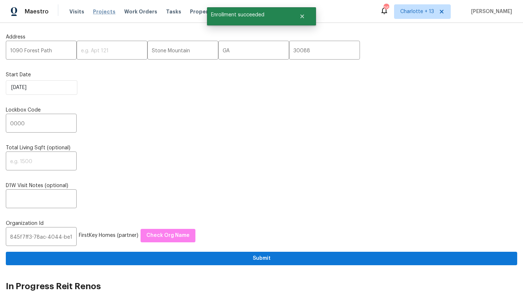
click at [96, 12] on span "Projects" at bounding box center [104, 11] width 23 height 7
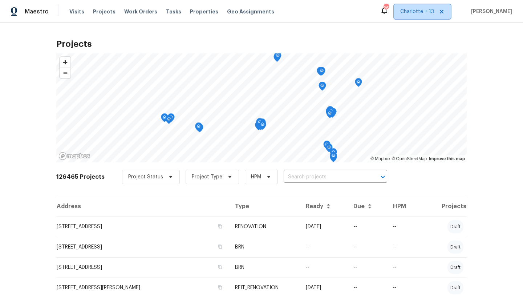
click at [427, 14] on span "Charlotte + 13" at bounding box center [417, 11] width 34 height 7
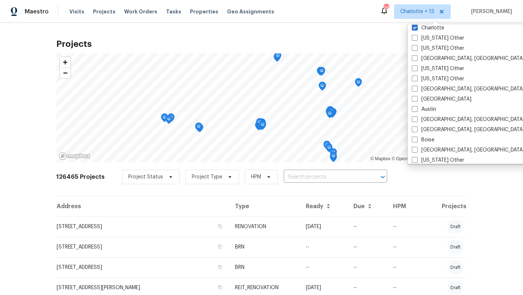
scroll to position [167, 0]
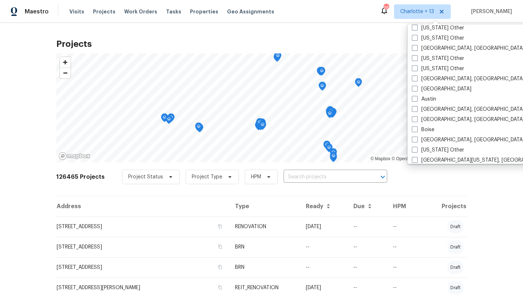
click at [444, 87] on div "[GEOGRAPHIC_DATA]" at bounding box center [482, 89] width 146 height 10
click at [433, 90] on label "[GEOGRAPHIC_DATA]" at bounding box center [442, 88] width 60 height 7
click at [416, 90] on input "[GEOGRAPHIC_DATA]" at bounding box center [414, 87] width 5 height 5
checkbox input "true"
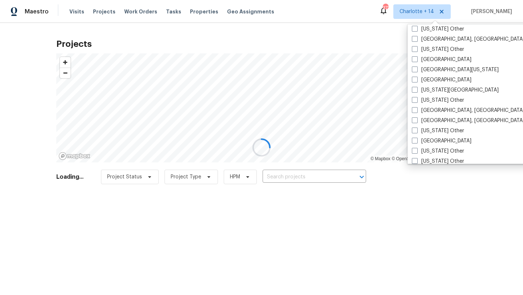
scroll to position [381, 0]
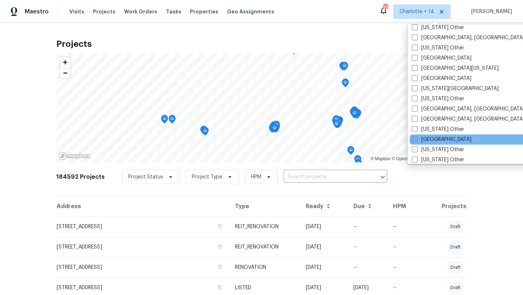
click at [435, 140] on label "[GEOGRAPHIC_DATA]" at bounding box center [442, 139] width 60 height 7
click at [416, 140] on input "[GEOGRAPHIC_DATA]" at bounding box center [414, 138] width 5 height 5
checkbox input "true"
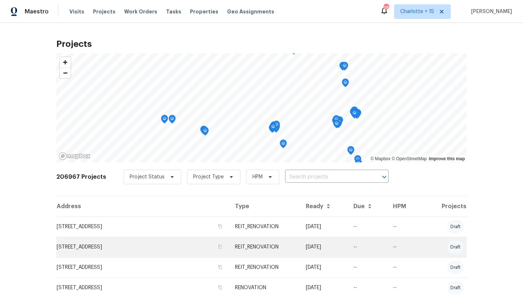
click at [125, 246] on td "[STREET_ADDRESS]" at bounding box center [142, 247] width 173 height 20
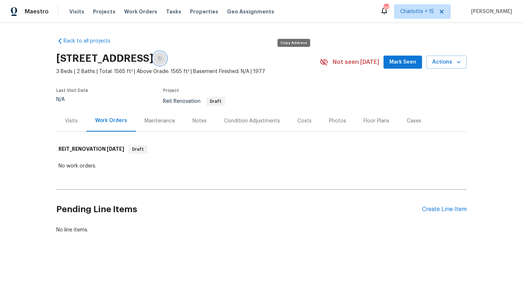
click at [162, 60] on icon "button" at bounding box center [160, 58] width 4 height 4
click at [66, 123] on div "Visits" at bounding box center [71, 120] width 13 height 7
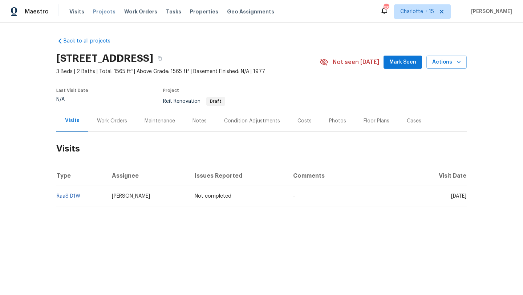
click at [105, 10] on span "Projects" at bounding box center [104, 11] width 23 height 7
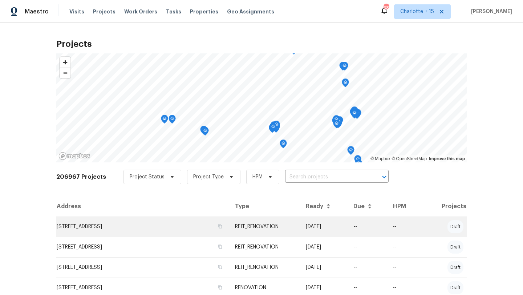
click at [139, 228] on td "[STREET_ADDRESS]" at bounding box center [142, 226] width 173 height 20
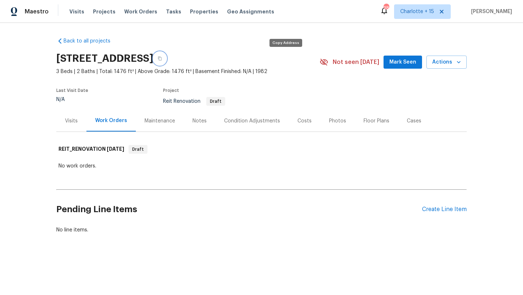
click at [162, 60] on icon "button" at bounding box center [160, 58] width 4 height 4
click at [74, 117] on div "Visits" at bounding box center [71, 120] width 13 height 7
